Goal: Task Accomplishment & Management: Manage account settings

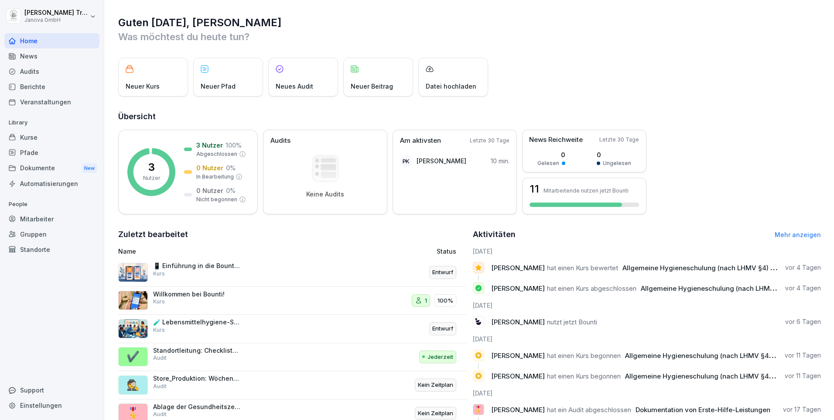
click at [34, 169] on div "Dokumente New" at bounding box center [51, 168] width 95 height 16
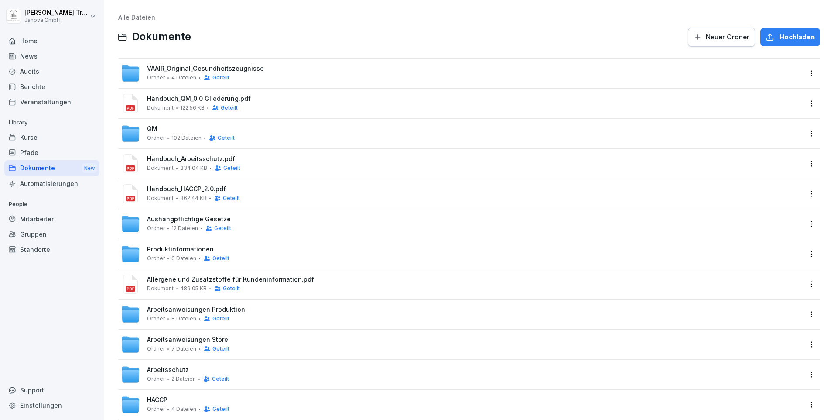
scroll to position [20, 0]
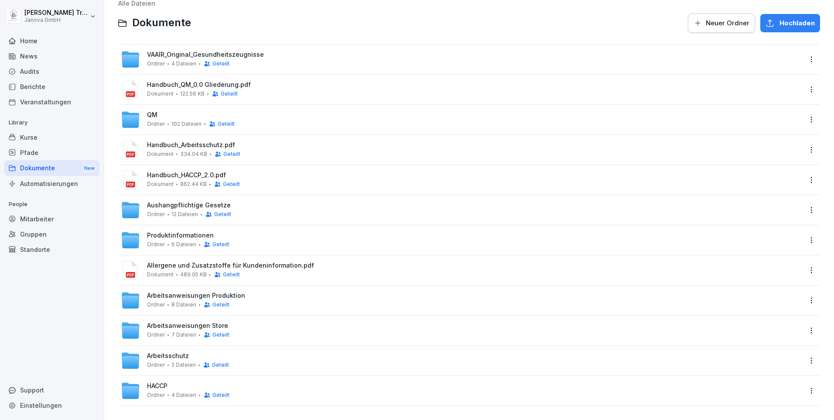
click at [249, 262] on span "Allergene und Zusatzstoffe für Kundeninformation.pdf" at bounding box center [474, 265] width 655 height 7
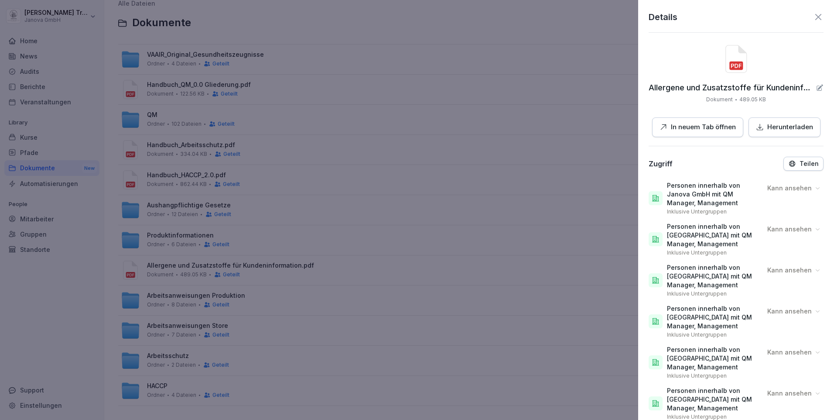
click at [714, 129] on p "In neuem Tab öffnen" at bounding box center [703, 127] width 65 height 10
drag, startPoint x: 809, startPoint y: 20, endPoint x: 812, endPoint y: 15, distance: 6.3
click at [813, 18] on icon at bounding box center [818, 17] width 10 height 10
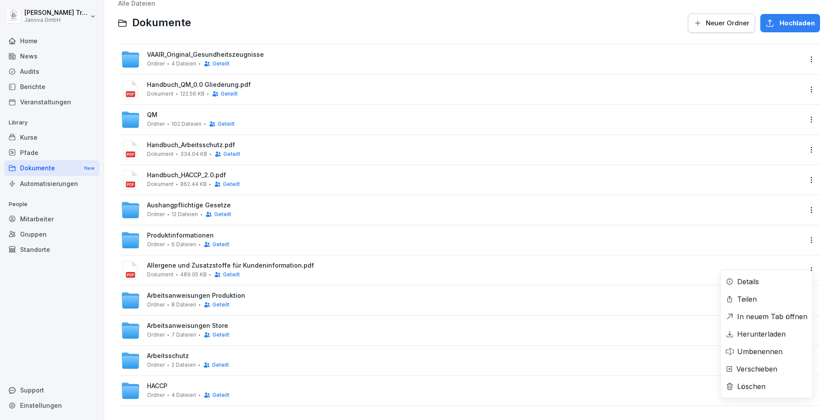
click at [803, 267] on html "[PERSON_NAME] Janova GmbH Home News Audits Berichte Veranstaltungen Library Kur…" at bounding box center [417, 210] width 834 height 420
click at [750, 278] on div "Details" at bounding box center [748, 281] width 22 height 10
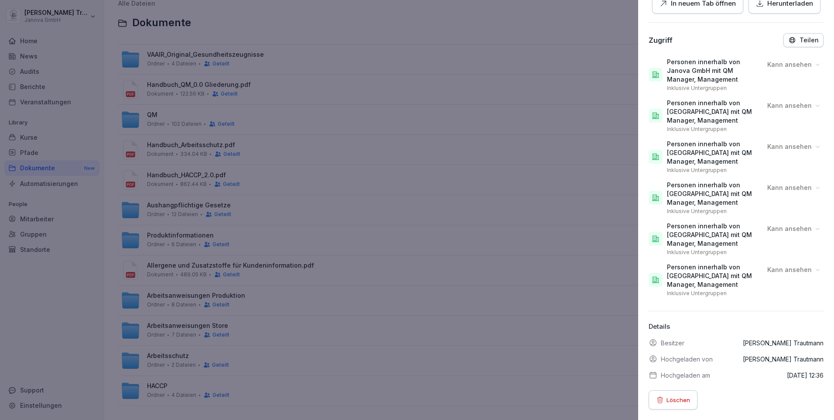
scroll to position [0, 0]
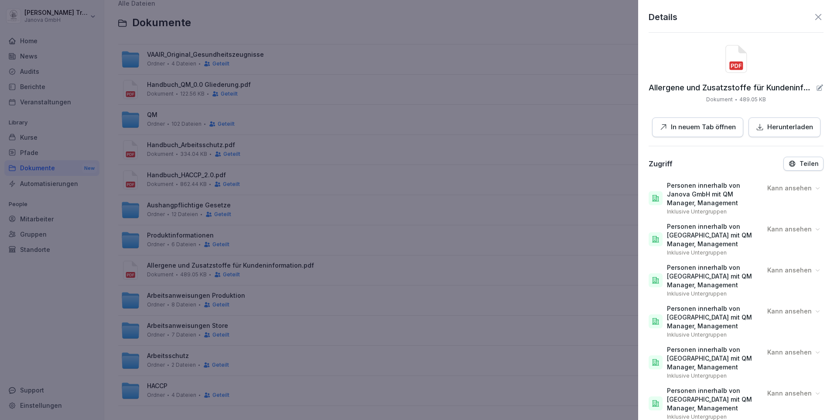
click at [816, 17] on icon at bounding box center [818, 17] width 10 height 10
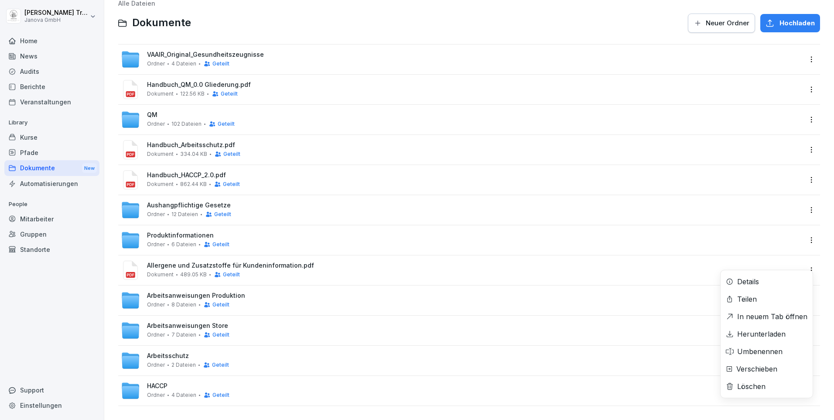
click at [804, 267] on html "[PERSON_NAME] Janova GmbH Home News Audits Berichte Veranstaltungen Library Kur…" at bounding box center [417, 210] width 834 height 420
click at [780, 346] on div "Umbenennen" at bounding box center [759, 351] width 45 height 10
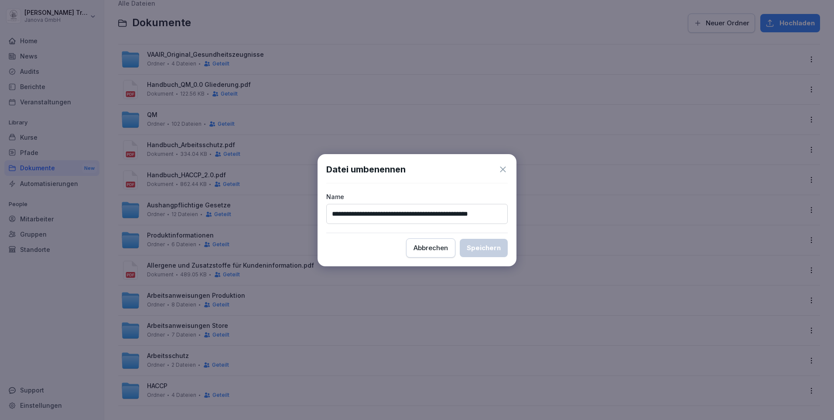
click at [501, 213] on input "**********" at bounding box center [416, 214] width 181 height 20
type input "**********"
click at [473, 246] on div "Speichern" at bounding box center [484, 248] width 34 height 10
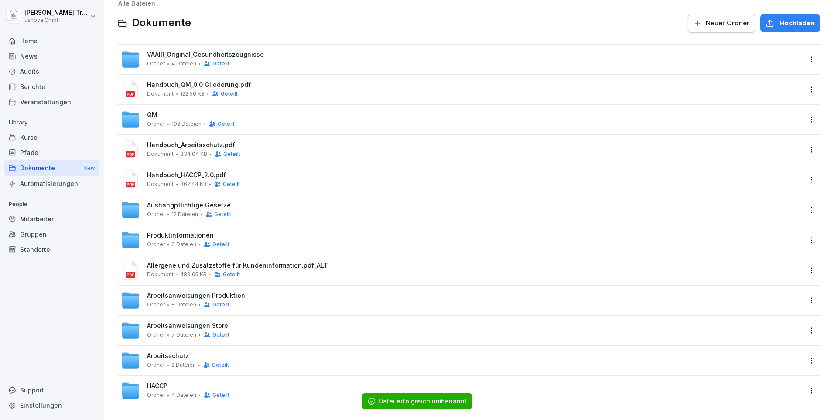
click at [781, 18] on span "Hochladen" at bounding box center [796, 23] width 35 height 10
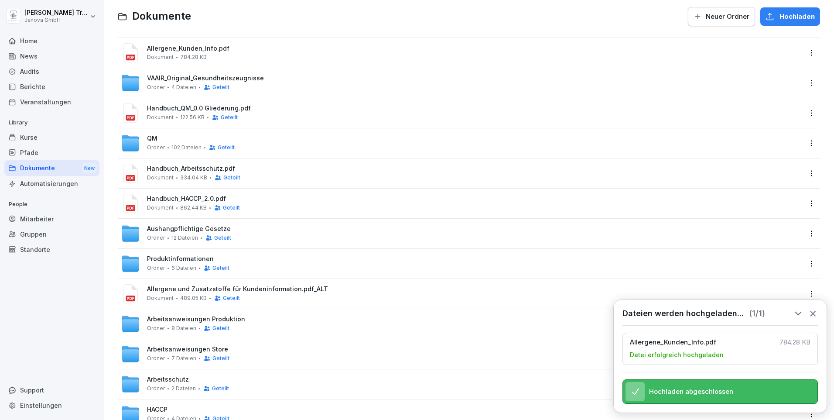
click at [769, 385] on div at bounding box center [773, 391] width 70 height 18
click at [814, 308] on icon at bounding box center [813, 313] width 10 height 10
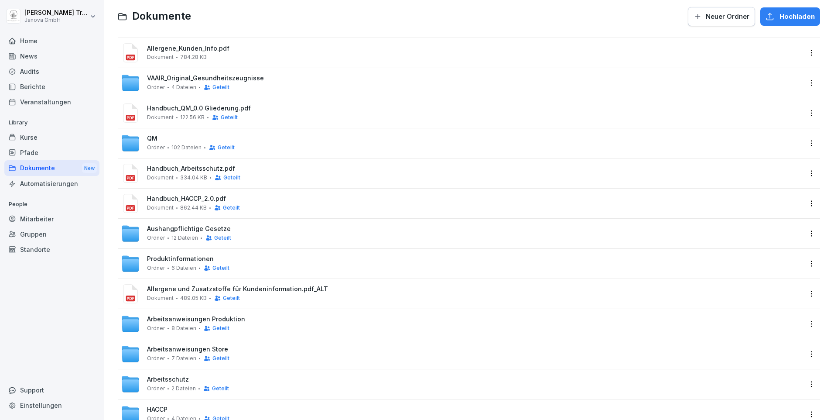
click at [806, 53] on html "[PERSON_NAME] Janova GmbH Home News Audits Berichte Veranstaltungen Library Kur…" at bounding box center [417, 210] width 834 height 420
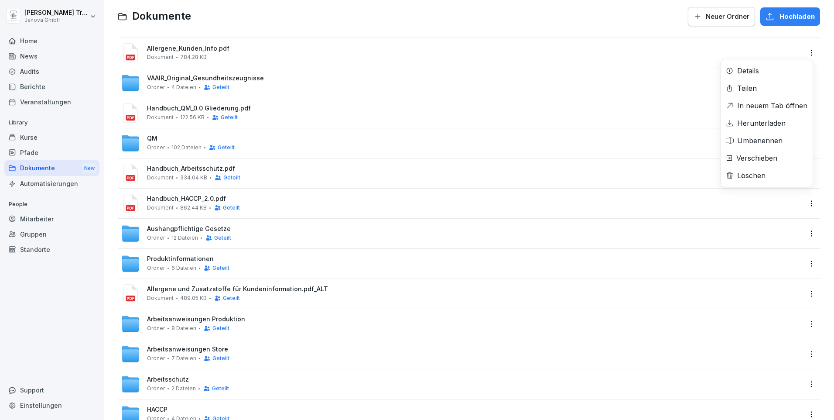
click at [760, 72] on div "Details" at bounding box center [767, 70] width 92 height 17
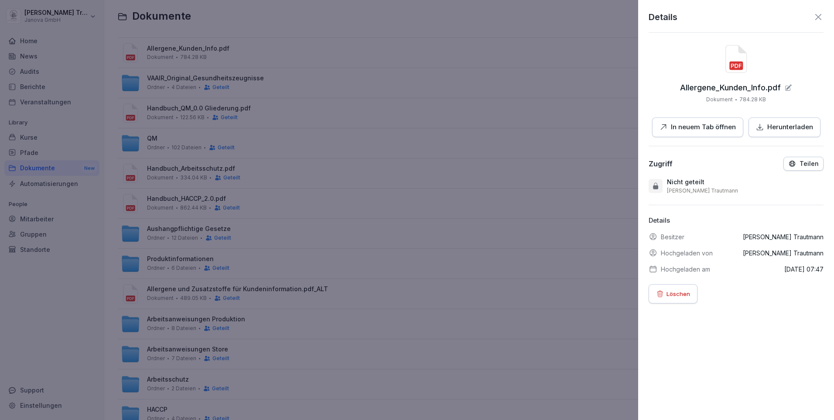
click at [792, 162] on div "Teilen" at bounding box center [803, 164] width 31 height 8
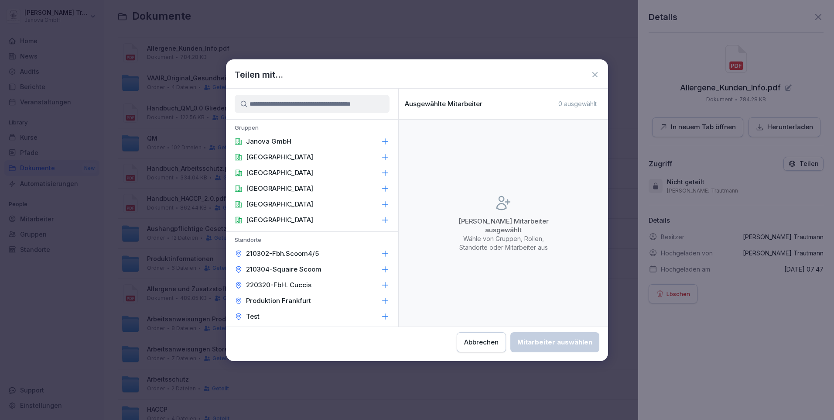
click at [381, 140] on icon at bounding box center [385, 141] width 9 height 9
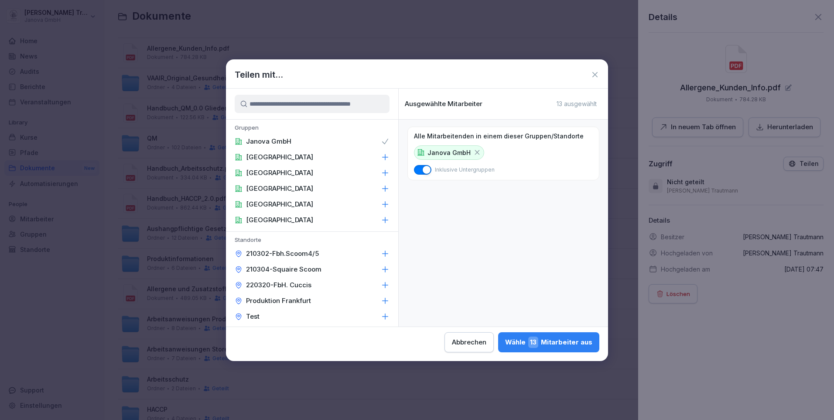
click at [381, 154] on icon at bounding box center [385, 157] width 9 height 9
click at [381, 170] on icon at bounding box center [385, 172] width 9 height 9
click at [379, 182] on div "[GEOGRAPHIC_DATA]" at bounding box center [312, 189] width 172 height 16
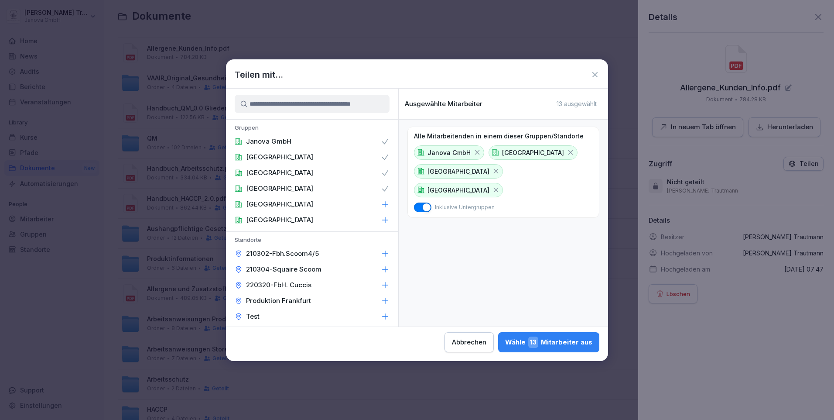
click at [381, 203] on icon at bounding box center [385, 204] width 9 height 9
click at [381, 218] on icon at bounding box center [385, 219] width 9 height 9
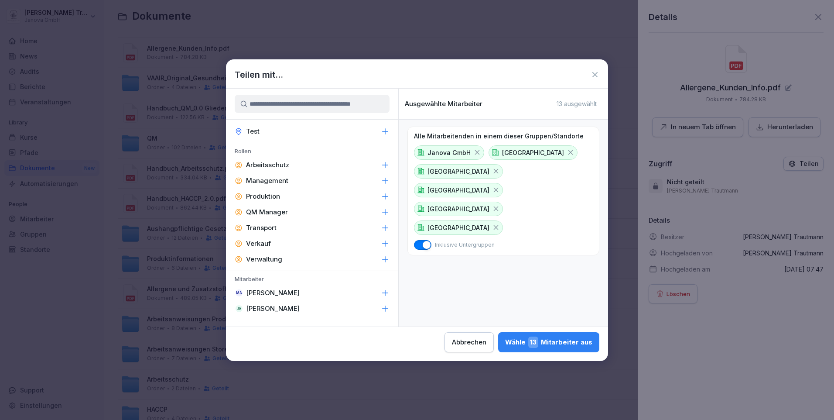
scroll to position [205, 0]
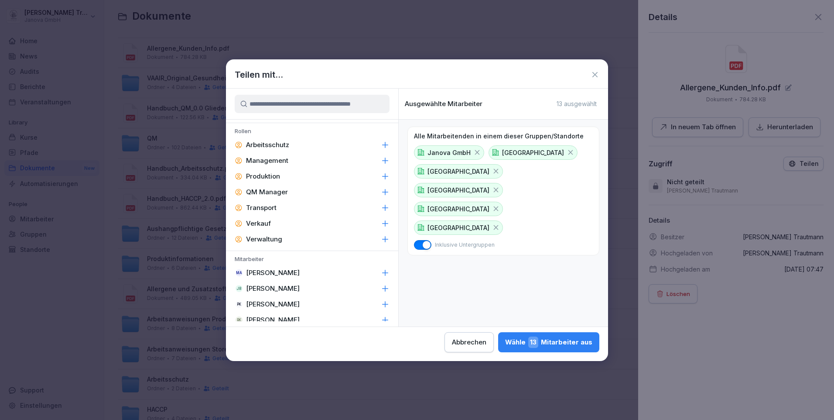
click at [381, 145] on icon at bounding box center [385, 144] width 9 height 9
click at [381, 162] on icon at bounding box center [385, 160] width 9 height 9
click at [381, 175] on icon at bounding box center [385, 176] width 9 height 9
click at [381, 191] on icon at bounding box center [385, 192] width 9 height 9
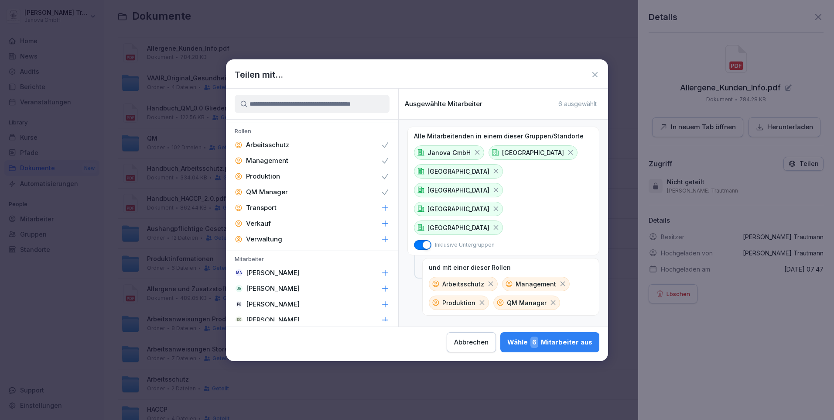
click at [381, 222] on icon at bounding box center [385, 223] width 9 height 9
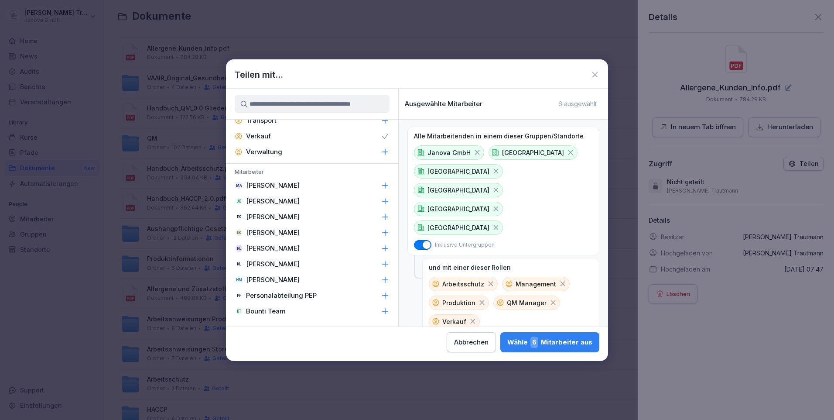
click at [543, 343] on div "Wähle 6 Mitarbeiter aus" at bounding box center [549, 341] width 85 height 11
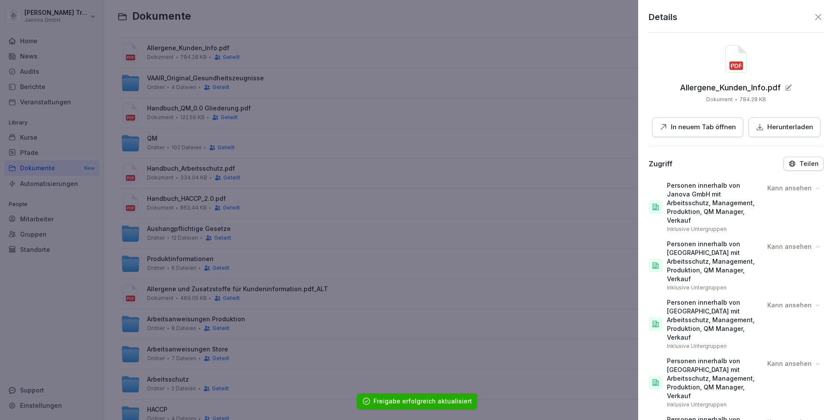
click at [814, 17] on icon at bounding box center [818, 17] width 10 height 10
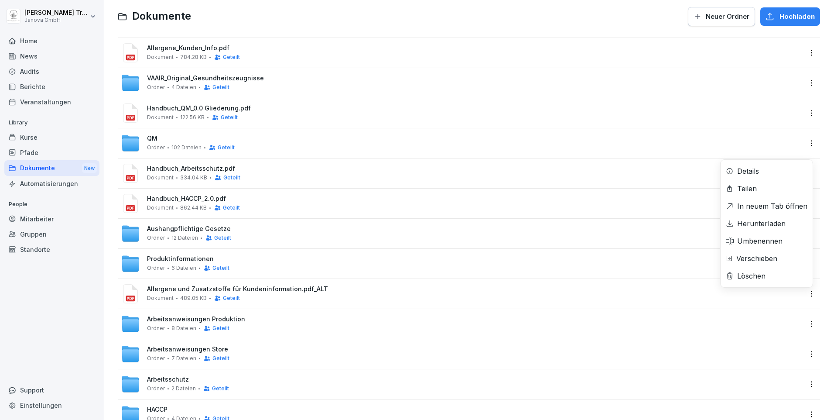
click at [804, 294] on html "[PERSON_NAME] Janova GmbH Home News Audits Berichte Veranstaltungen Library Kur…" at bounding box center [417, 210] width 834 height 420
click at [755, 276] on div "Löschen" at bounding box center [751, 275] width 28 height 10
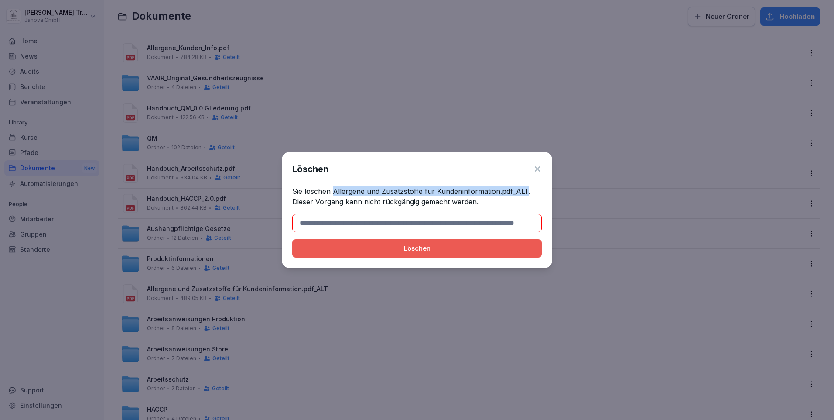
drag, startPoint x: 333, startPoint y: 188, endPoint x: 525, endPoint y: 187, distance: 191.5
click at [525, 187] on p "Sie löschen Allergene und Zusatzstoffe für Kundeninformation.pdf_ALT. Dieser Vo…" at bounding box center [416, 196] width 249 height 21
copy p "Allergene und Zusatzstoffe für Kundeninformation.pdf_ALT"
click at [310, 224] on input at bounding box center [416, 223] width 249 height 18
paste input "**********"
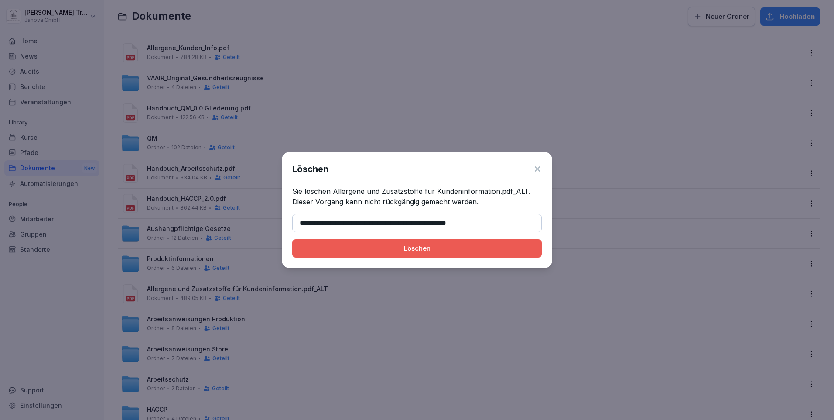
type input "**********"
click at [408, 247] on div "Löschen" at bounding box center [417, 248] width 236 height 10
